Goal: Information Seeking & Learning: Learn about a topic

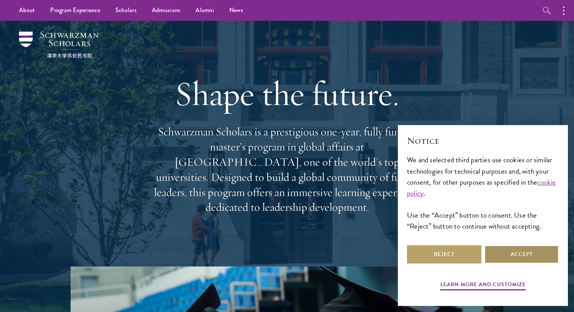
click at [515, 258] on button "Accept" at bounding box center [521, 255] width 74 height 18
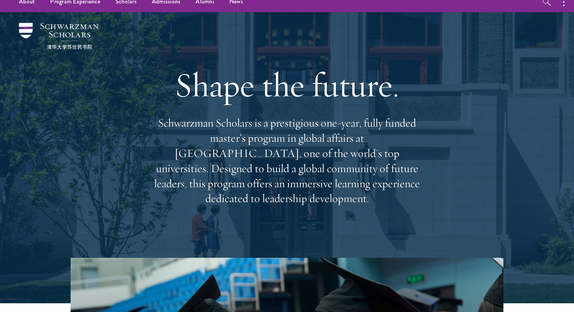
scroll to position [14, 0]
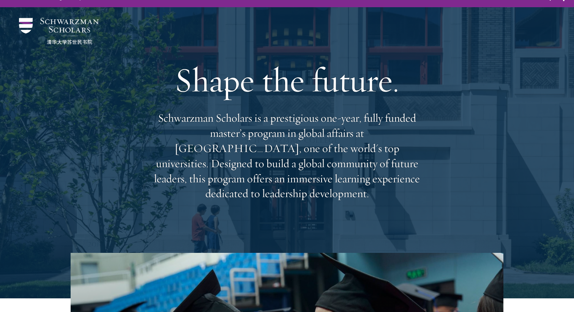
click at [329, 160] on p "Schwarzman Scholars is a prestigious one-year, fully funded master’s program in…" at bounding box center [286, 156] width 273 height 91
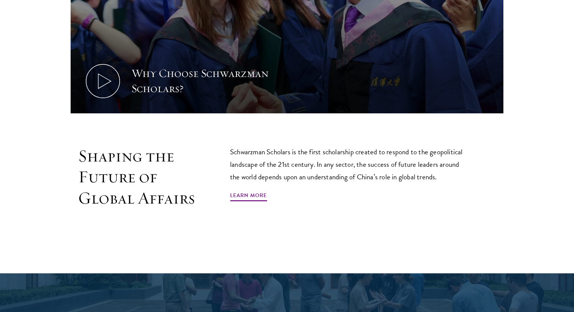
scroll to position [447, 0]
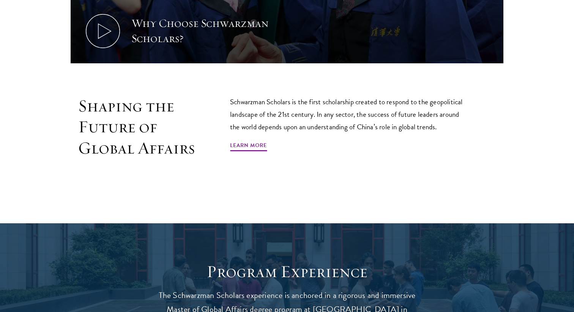
click at [331, 121] on p "Schwarzman Scholars is the first scholarship created to respond to the geopolit…" at bounding box center [349, 115] width 239 height 38
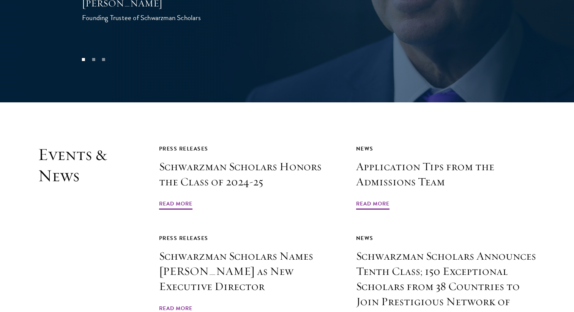
scroll to position [1712, 0]
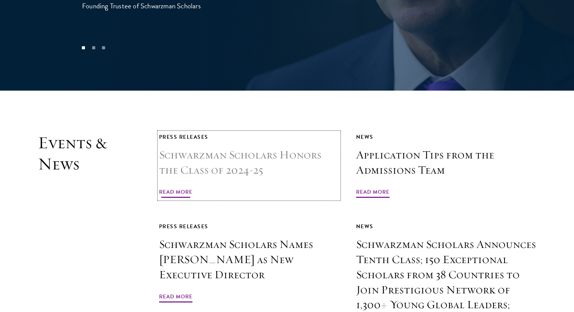
click at [221, 158] on h3 "Schwarzman Scholars Honors the Class of 2024-25" at bounding box center [249, 163] width 180 height 30
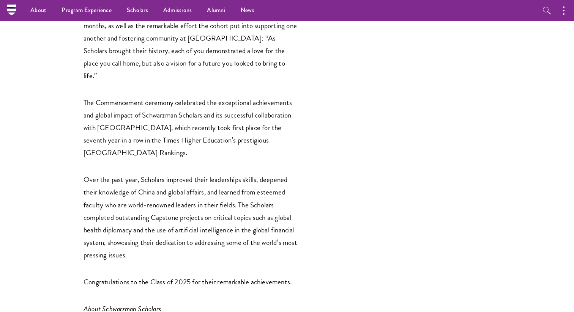
scroll to position [604, 0]
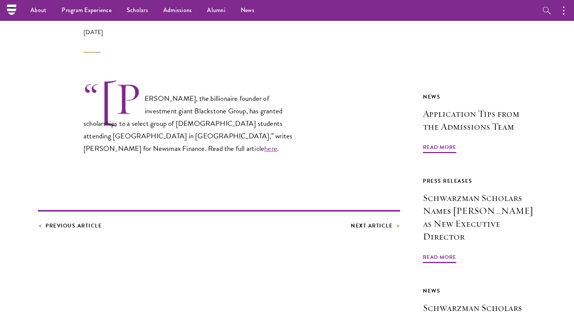
scroll to position [156, 0]
